Goal: Check status

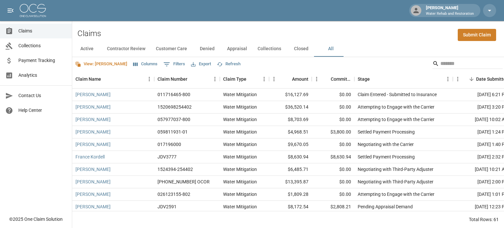
click at [327, 48] on button "All" at bounding box center [331, 49] width 30 height 16
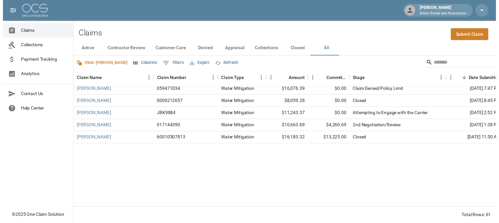
scroll to position [230, 0]
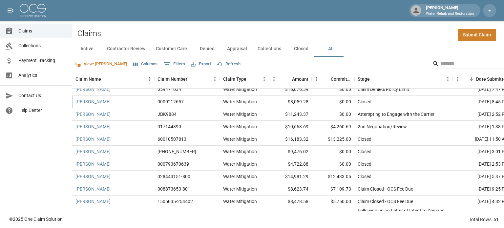
click at [81, 104] on link "[PERSON_NAME]" at bounding box center [93, 101] width 35 height 7
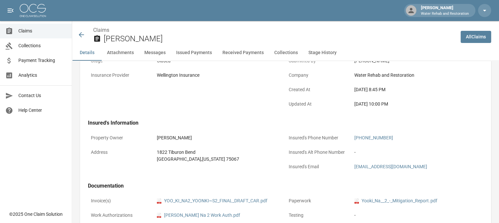
scroll to position [164, 0]
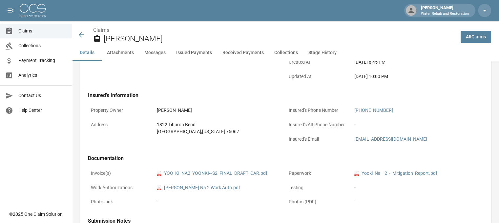
click at [81, 34] on icon at bounding box center [81, 34] width 5 height 5
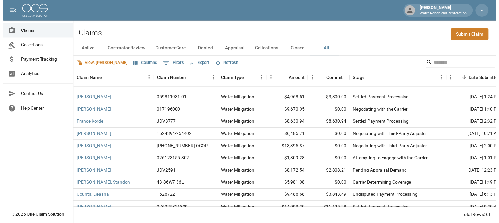
scroll to position [98, 0]
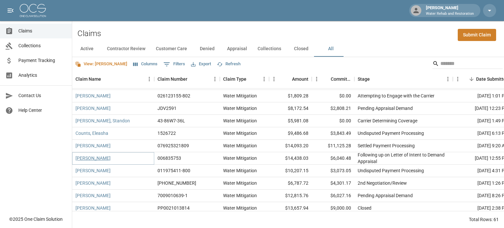
click at [82, 159] on link "[PERSON_NAME]" at bounding box center [93, 158] width 35 height 7
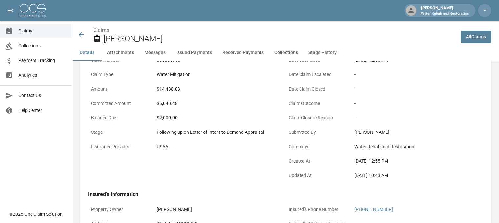
scroll to position [66, 0]
